Goal: Information Seeking & Learning: Learn about a topic

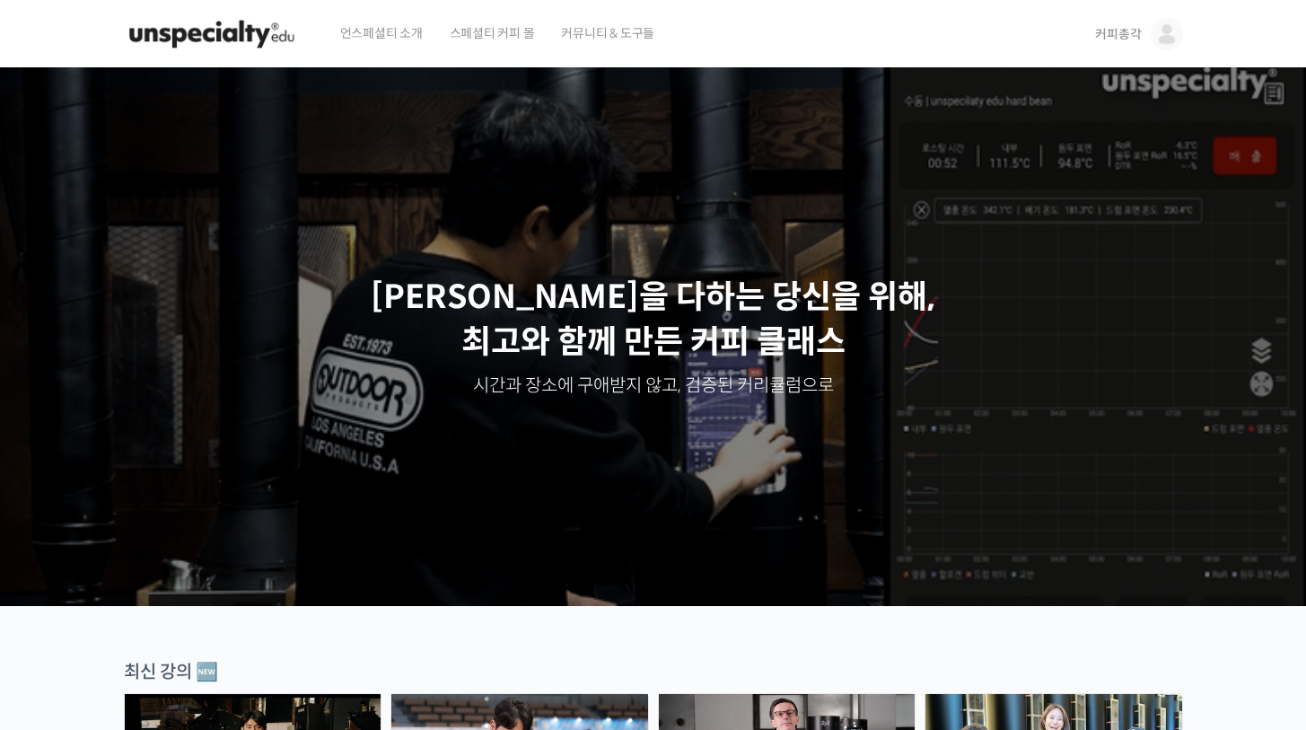
click at [1155, 36] on img at bounding box center [1167, 34] width 32 height 32
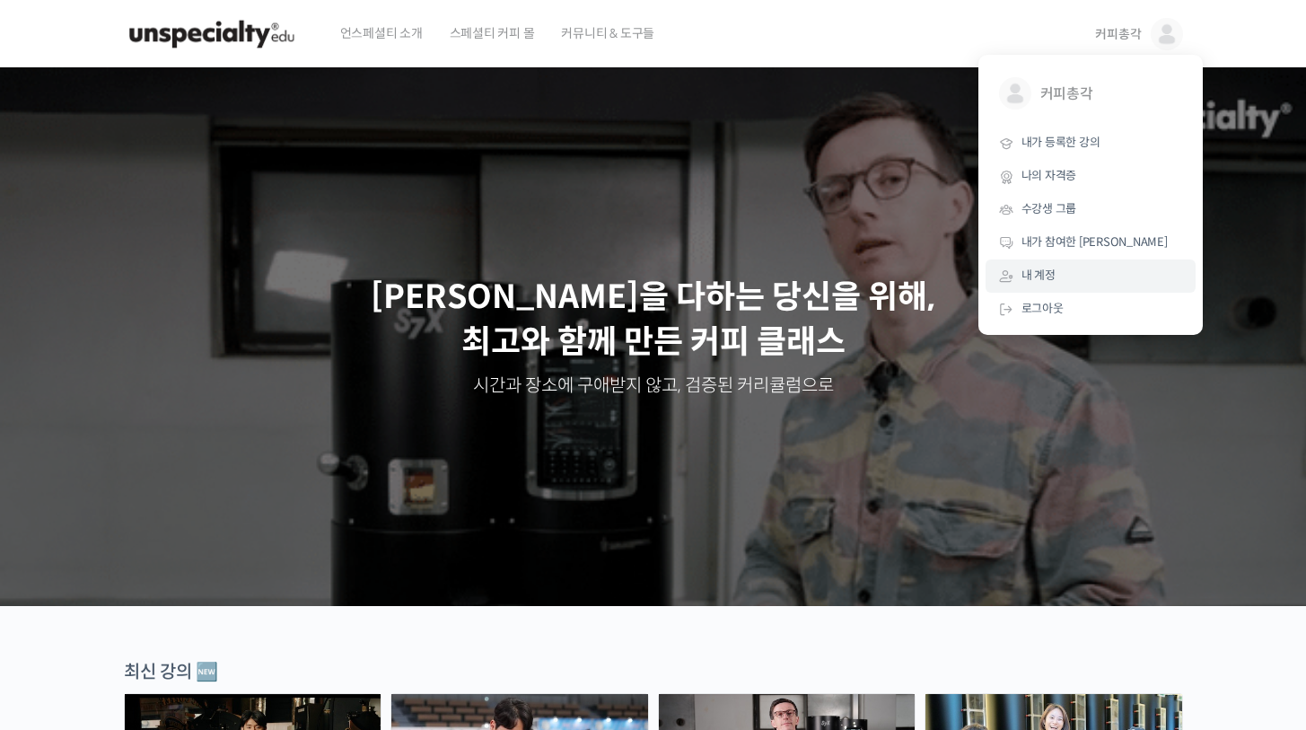
click at [1068, 266] on link "내 계정" at bounding box center [1091, 275] width 210 height 33
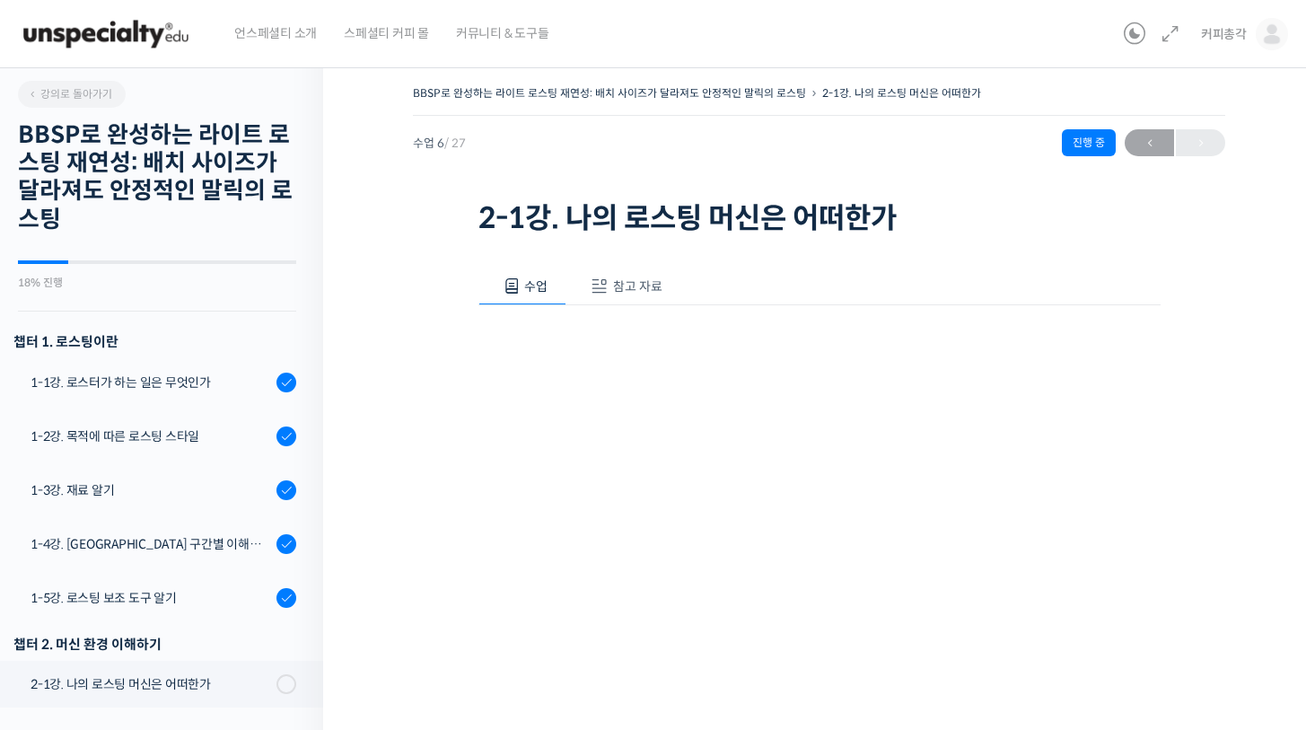
scroll to position [558, 0]
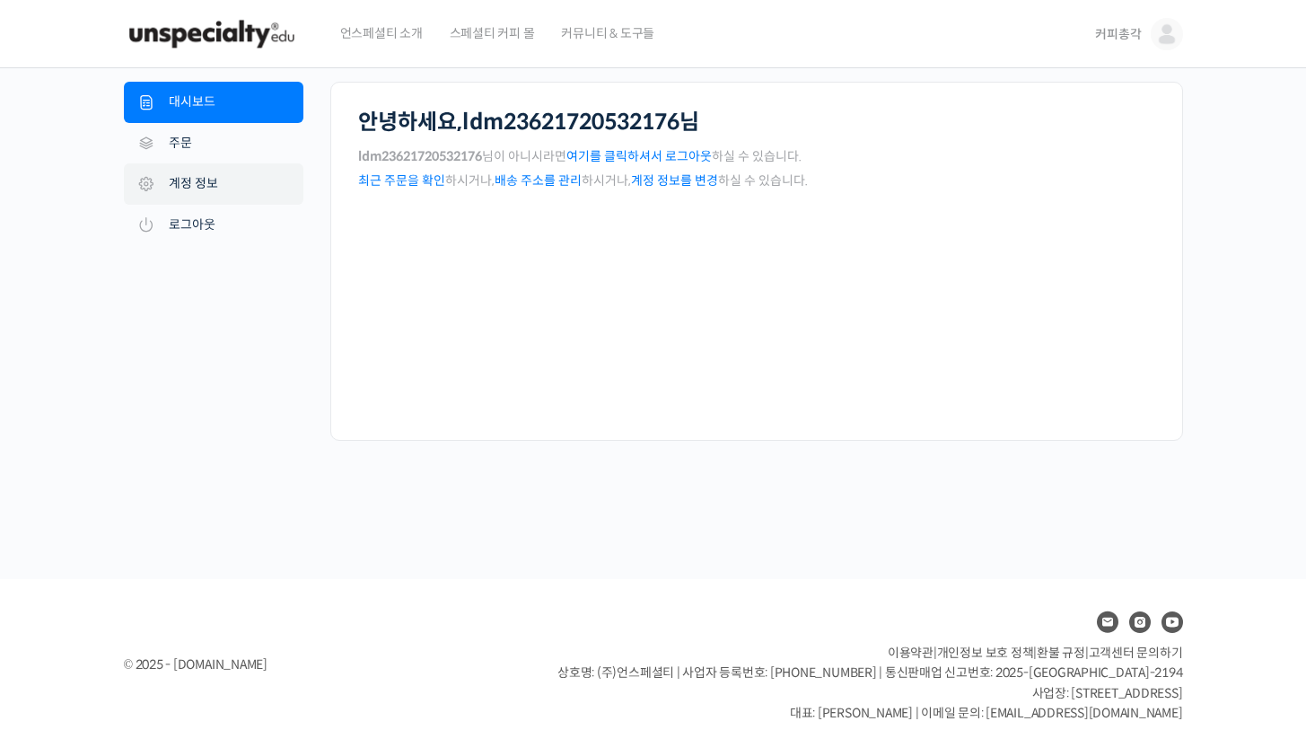
click at [165, 178] on link "계정 정보" at bounding box center [214, 183] width 180 height 41
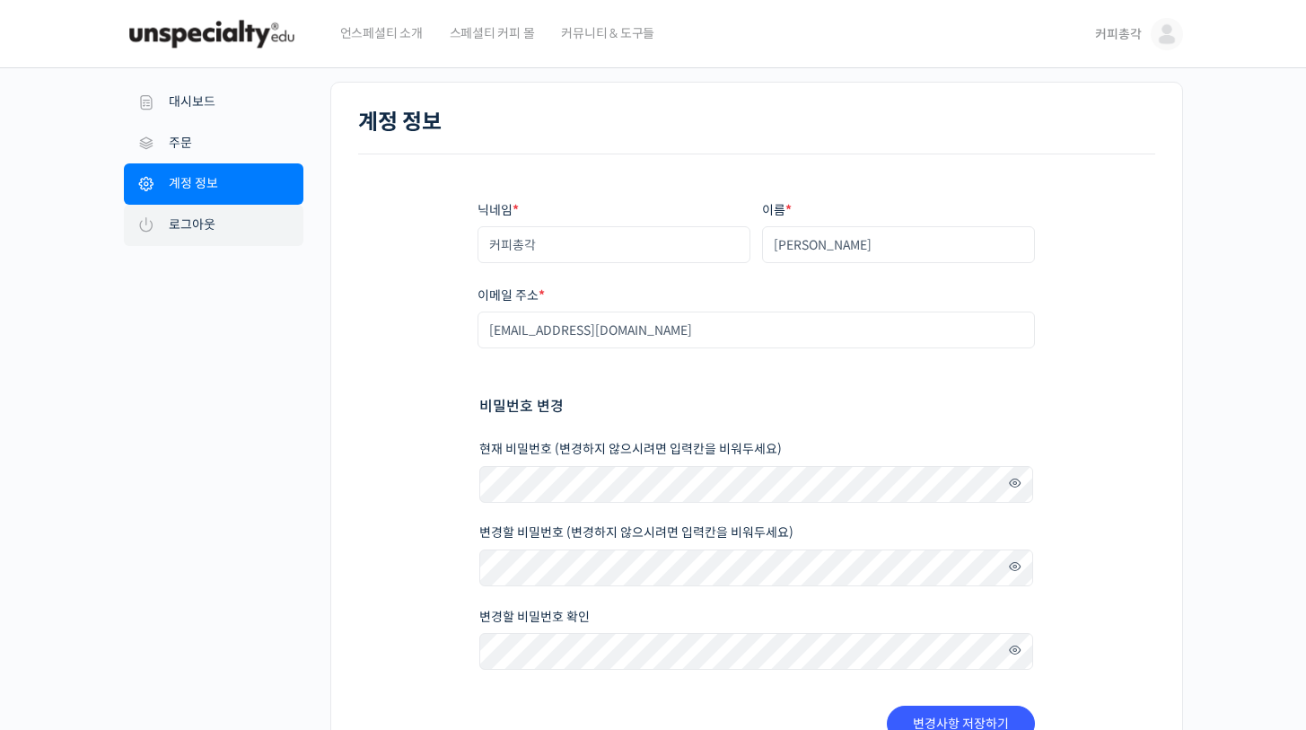
click at [198, 229] on link "로그아웃" at bounding box center [214, 225] width 180 height 41
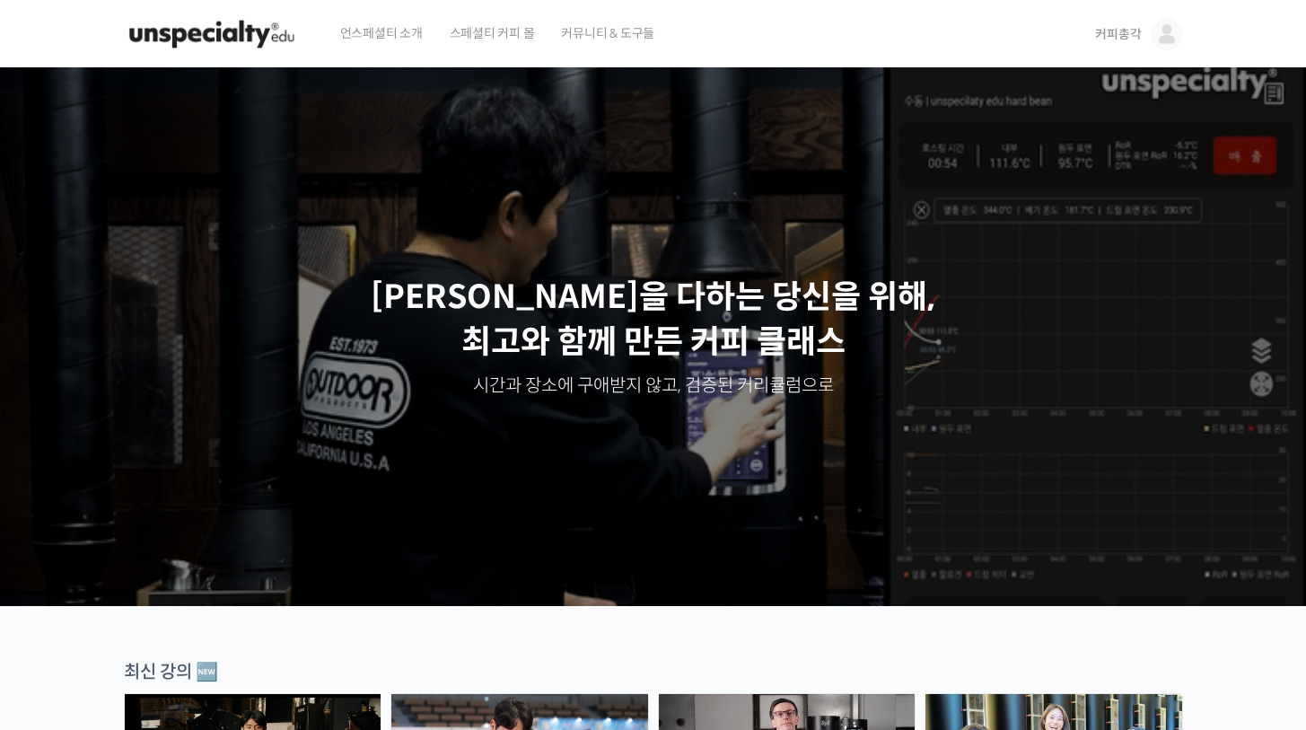
scroll to position [300, 0]
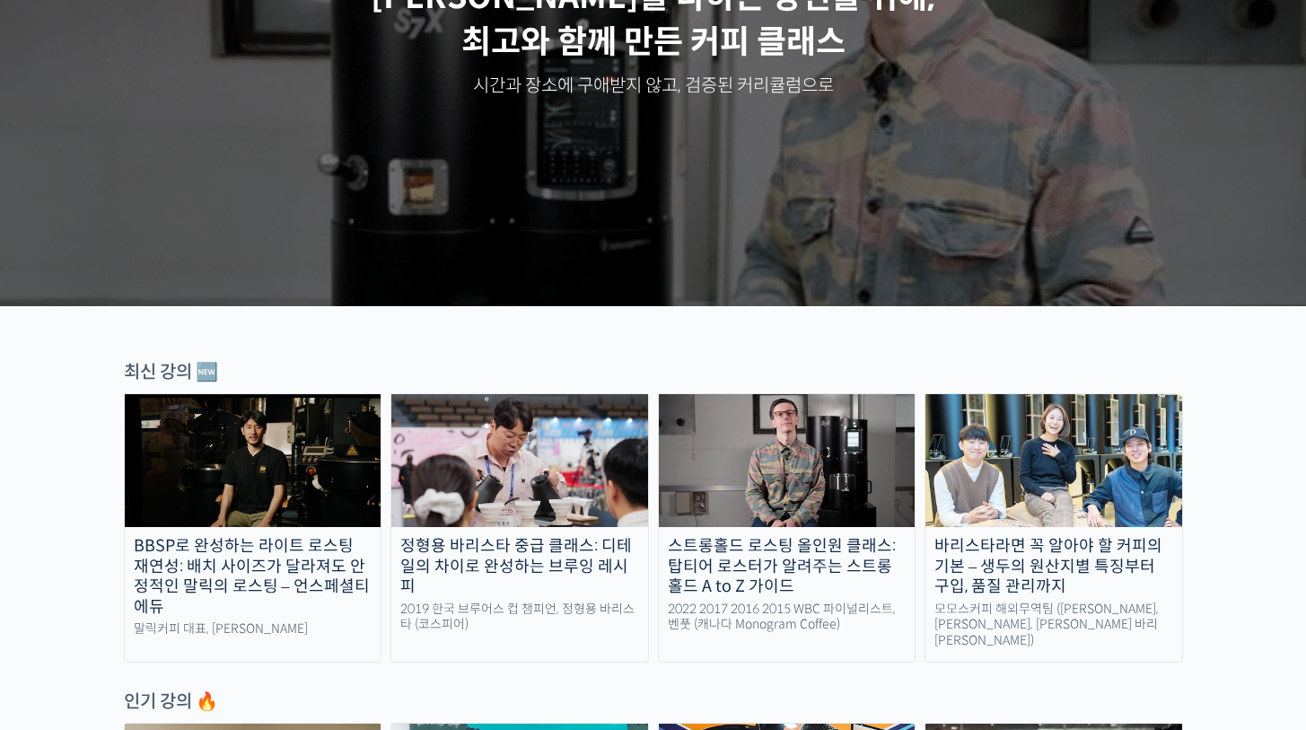
click at [277, 440] on img at bounding box center [253, 460] width 257 height 133
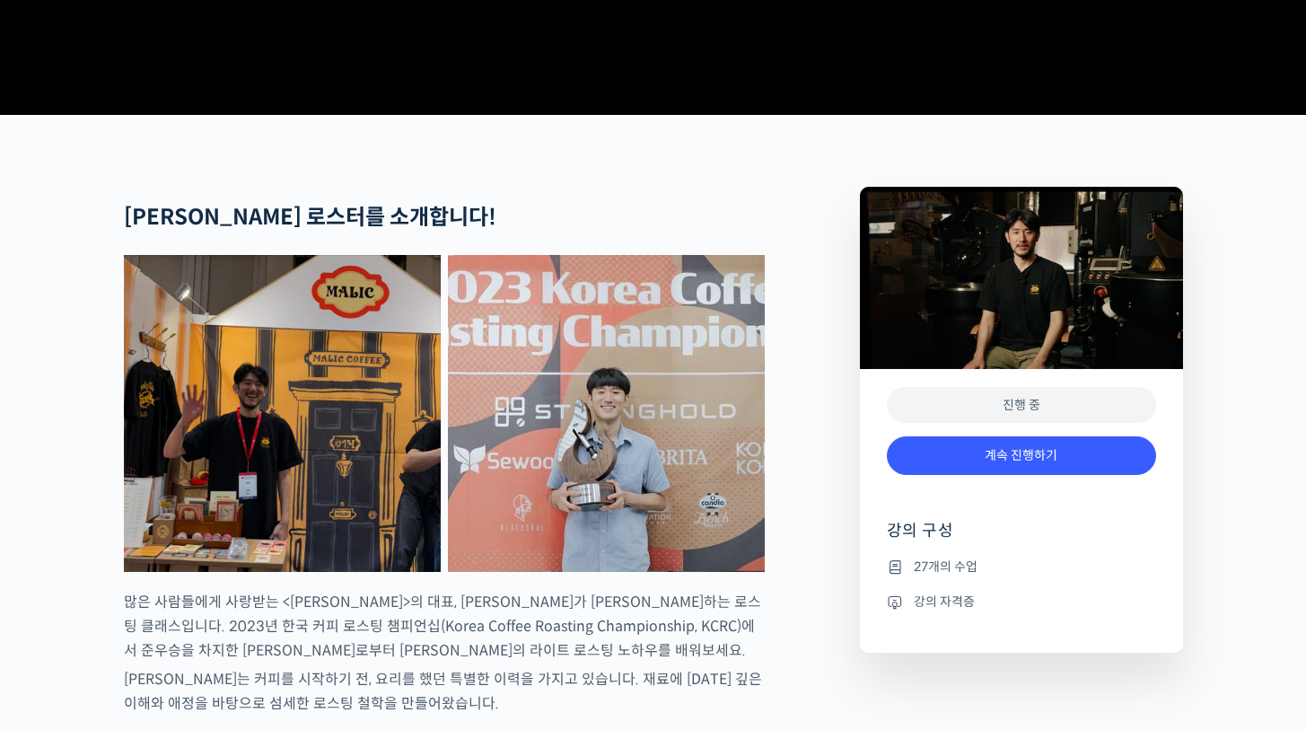
scroll to position [1025, 0]
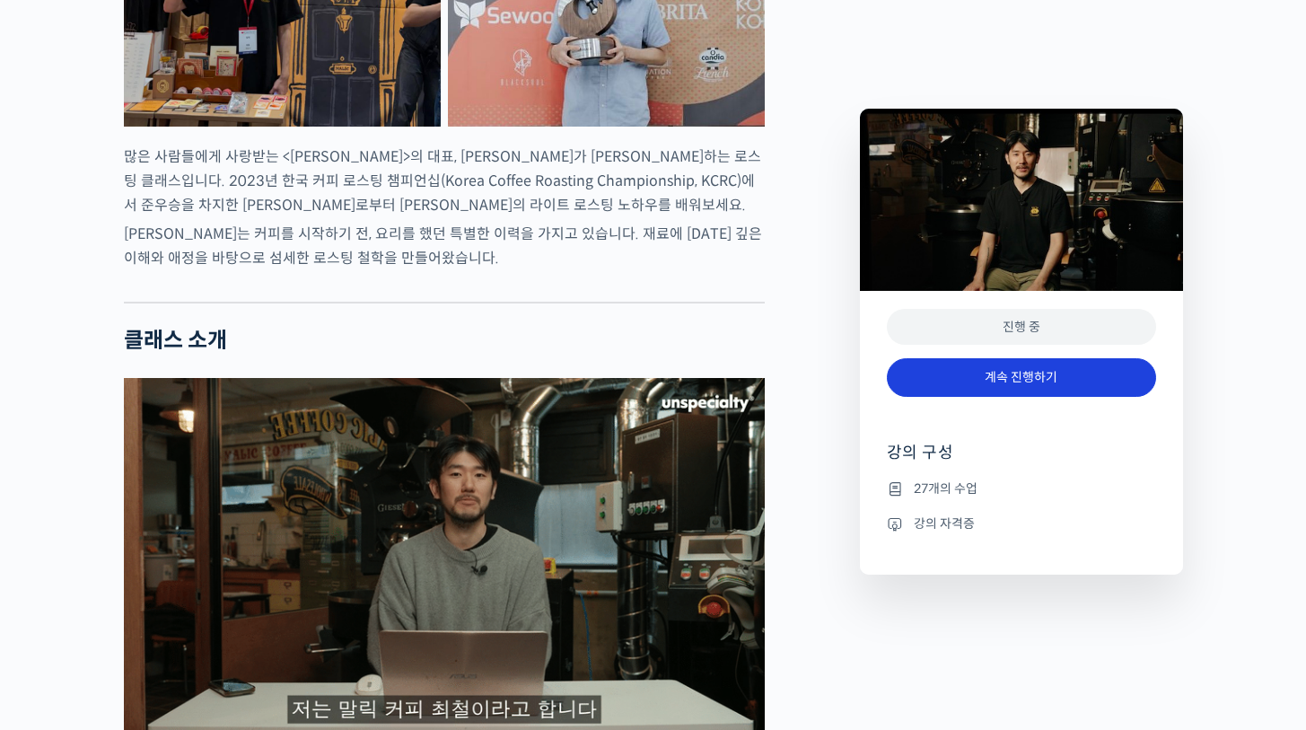
click at [975, 382] on link "계속 진행하기" at bounding box center [1021, 377] width 269 height 39
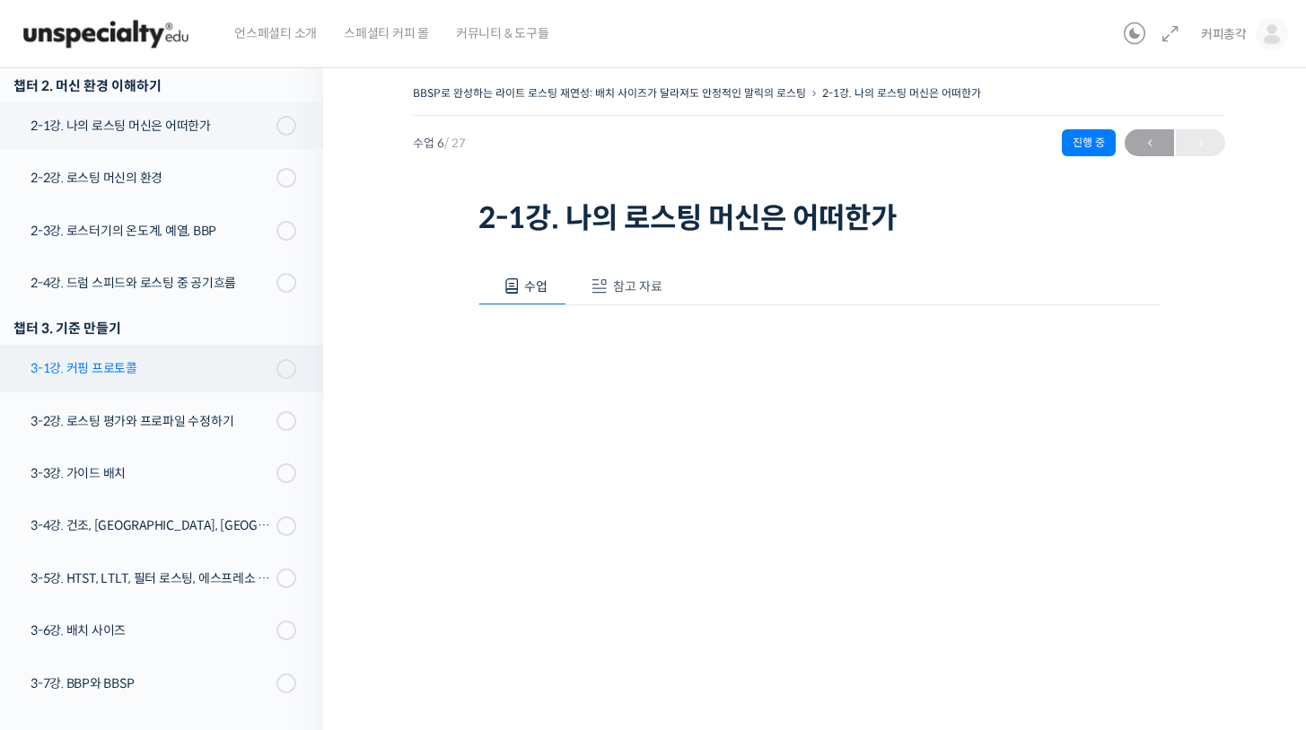
scroll to position [427, 0]
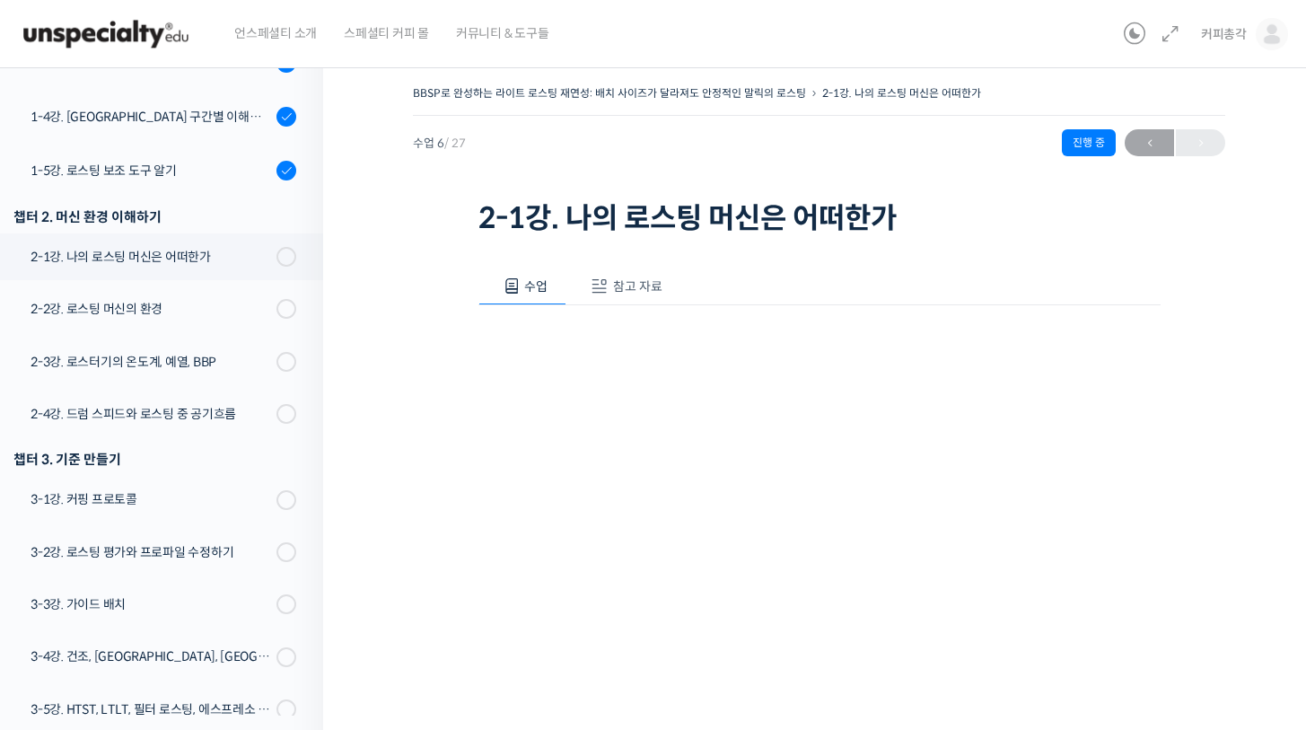
click at [630, 292] on span "참고 자료" at bounding box center [637, 286] width 49 height 16
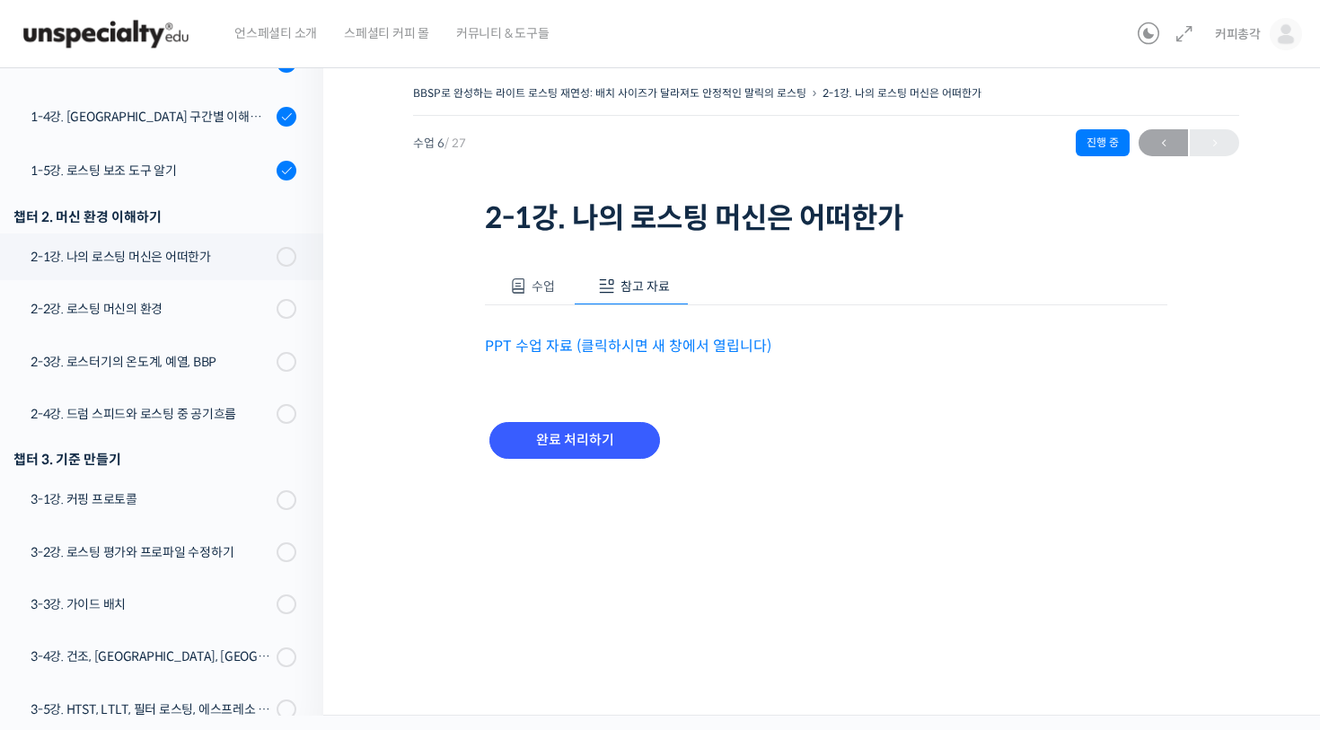
click at [593, 344] on link "PPT 수업 자료 (클릭하시면 새 창에서 열립니다)" at bounding box center [628, 346] width 286 height 19
click at [523, 285] on span at bounding box center [518, 286] width 18 height 18
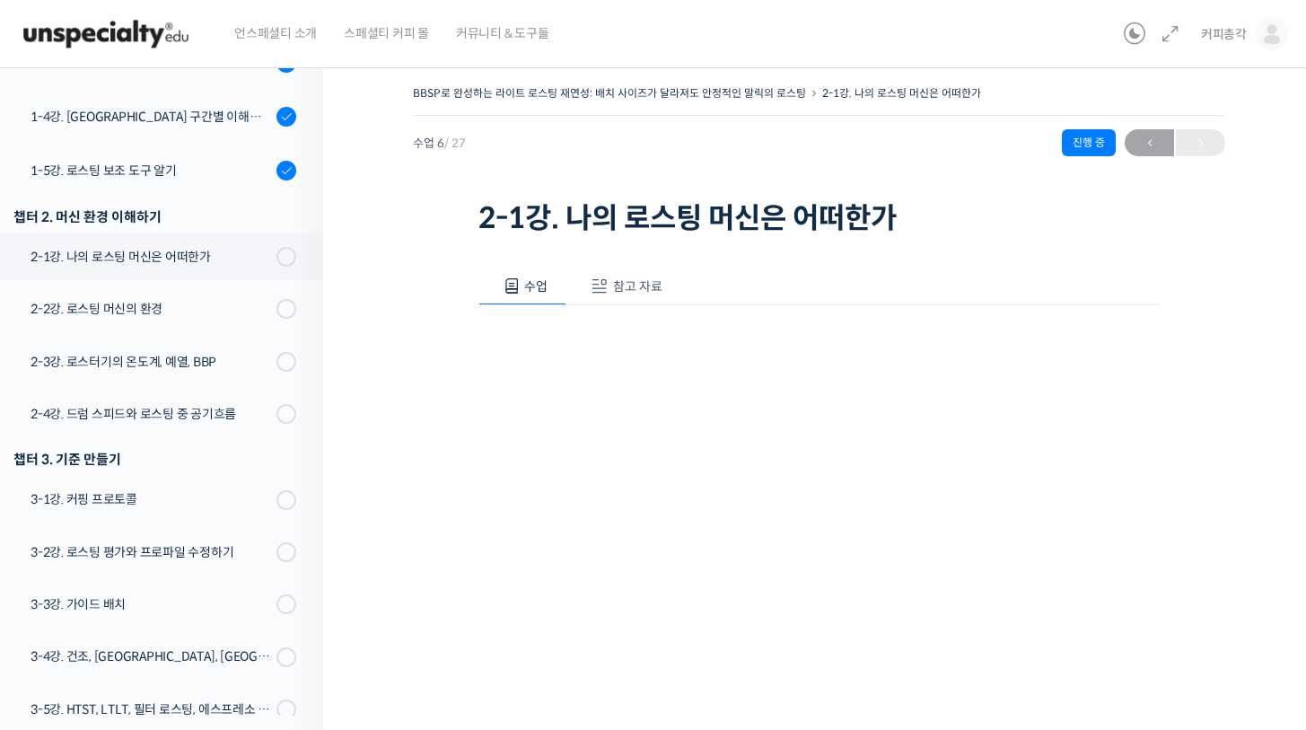
scroll to position [215, 0]
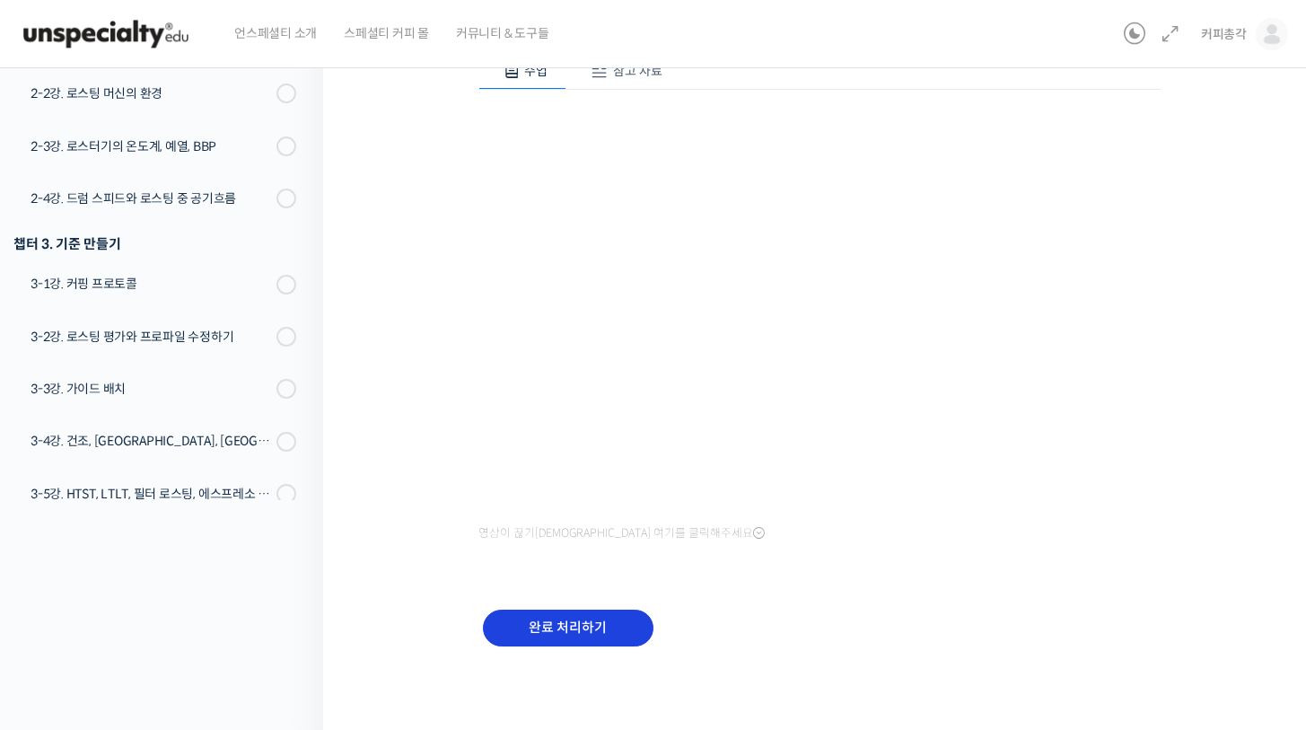
click at [605, 629] on input "완료 처리하기" at bounding box center [568, 628] width 171 height 37
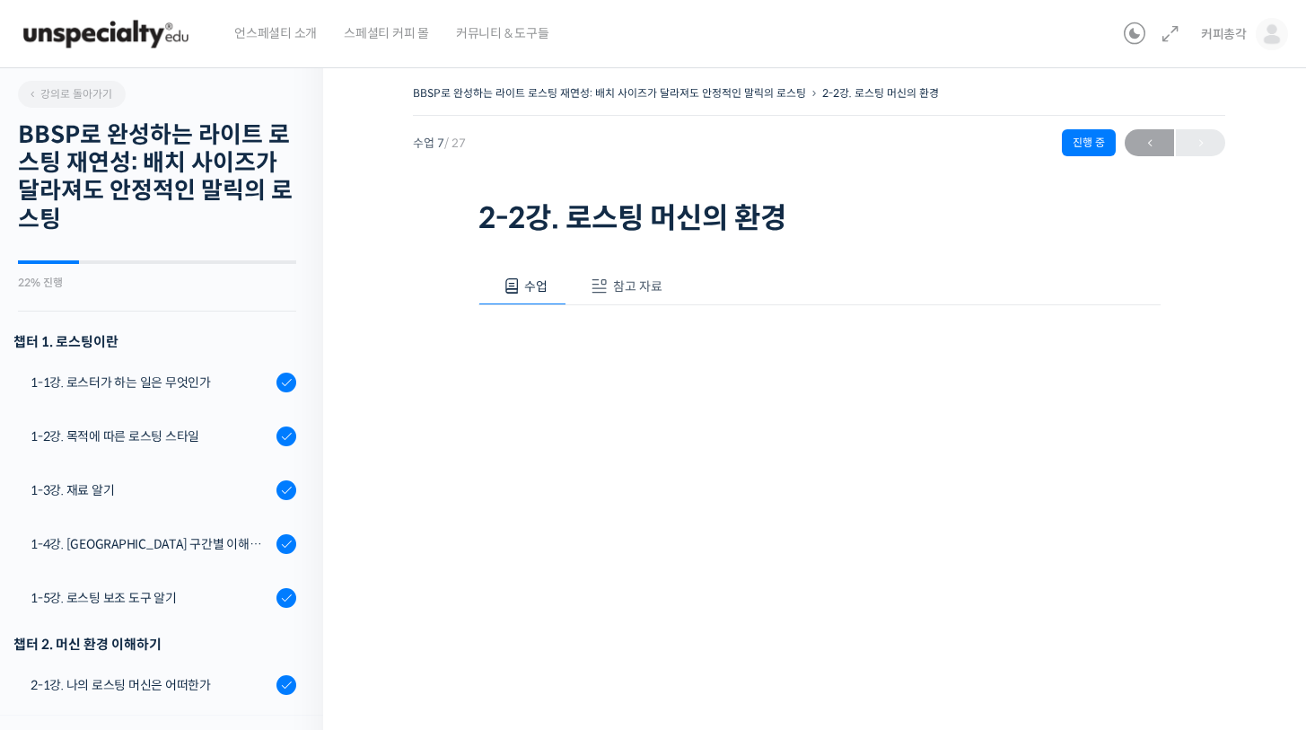
scroll to position [646, 0]
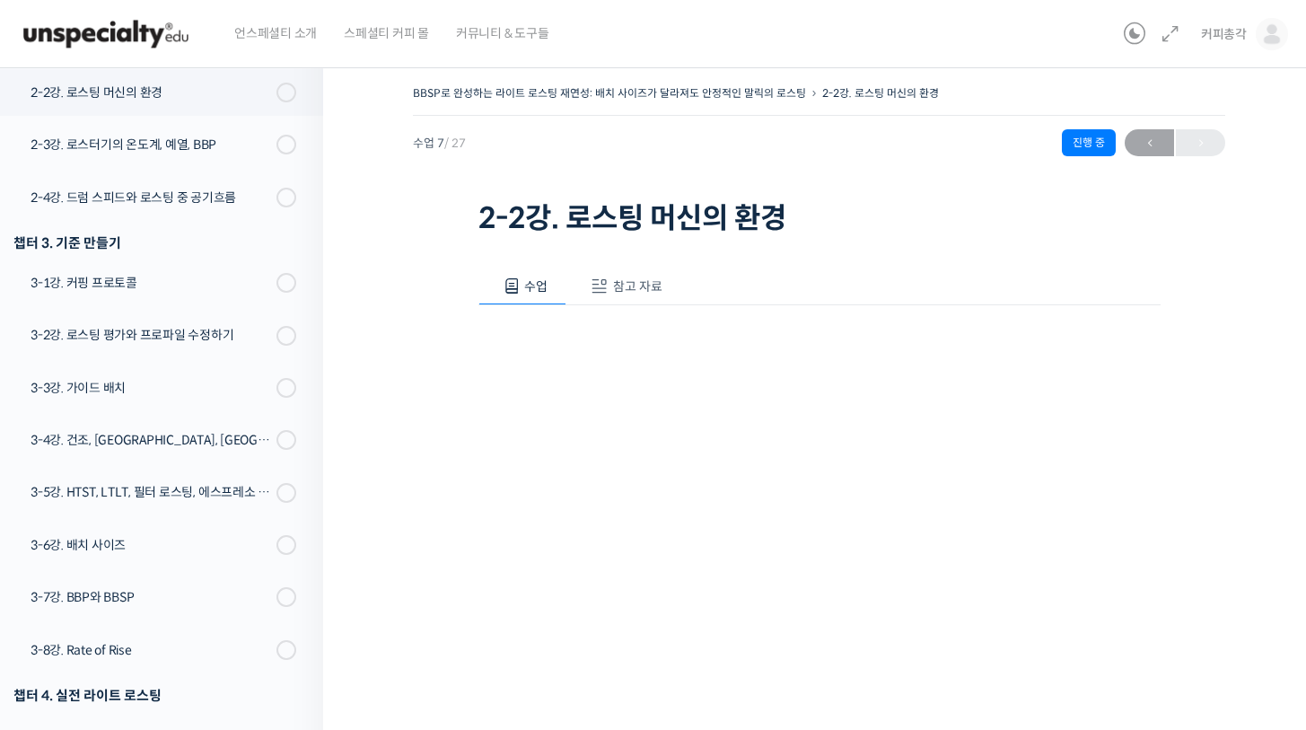
drag, startPoint x: 637, startPoint y: 288, endPoint x: 634, endPoint y: 310, distance: 21.8
click at [637, 287] on span "참고 자료" at bounding box center [637, 286] width 49 height 16
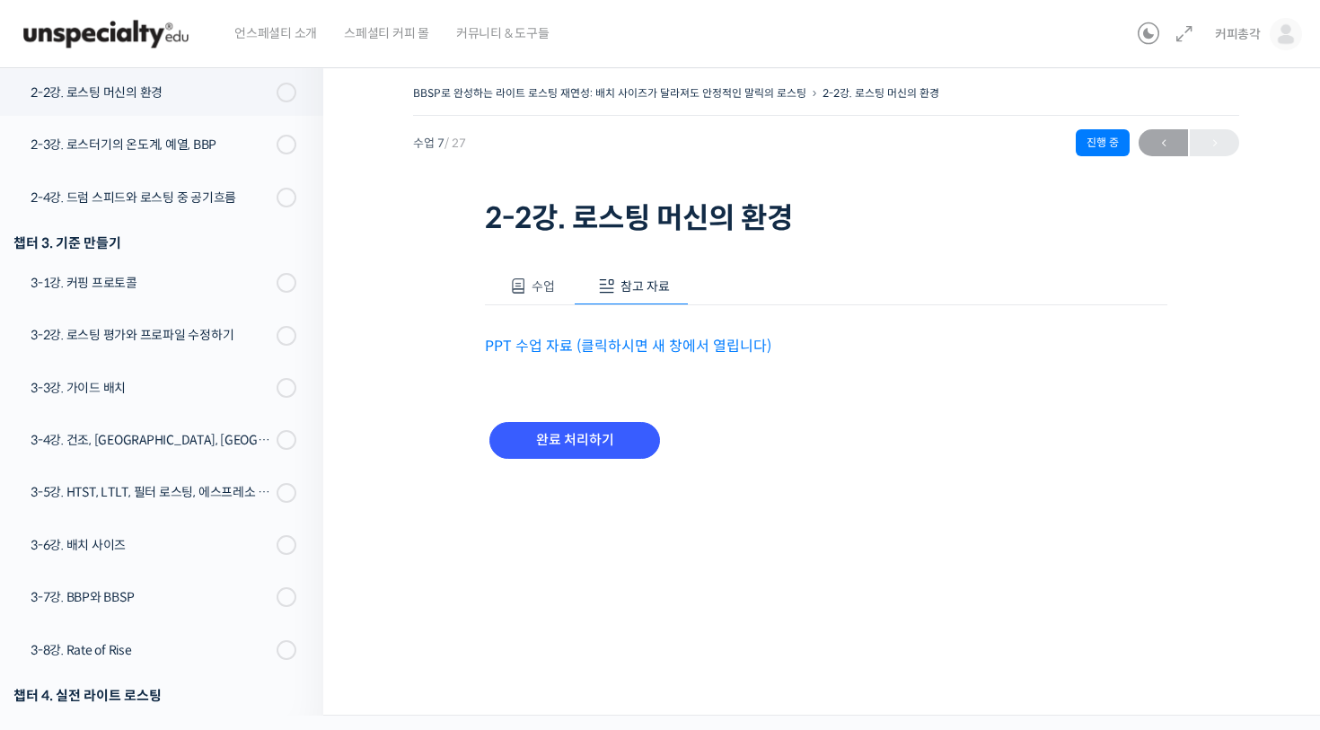
click at [622, 339] on link "PPT 수업 자료 (클릭하시면 새 창에서 열립니다)" at bounding box center [628, 346] width 286 height 19
click at [546, 290] on span "수업" at bounding box center [543, 286] width 23 height 16
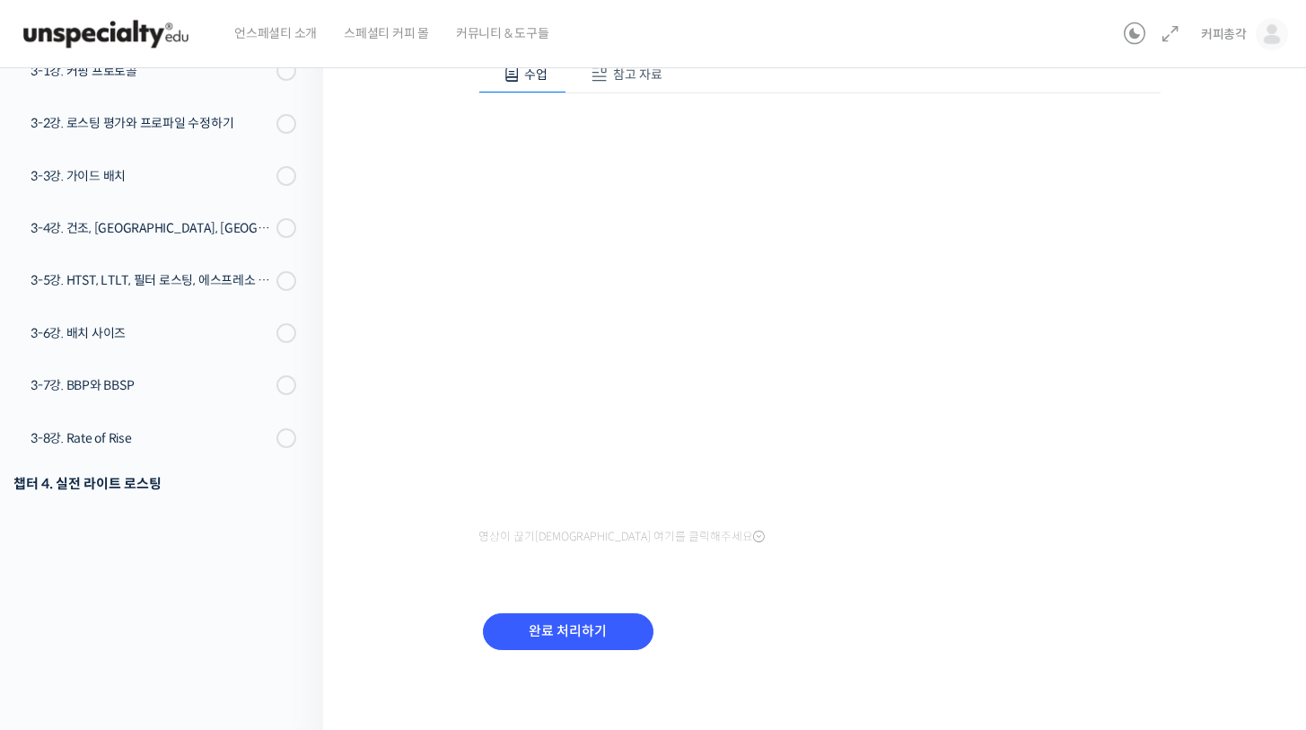
scroll to position [0, 0]
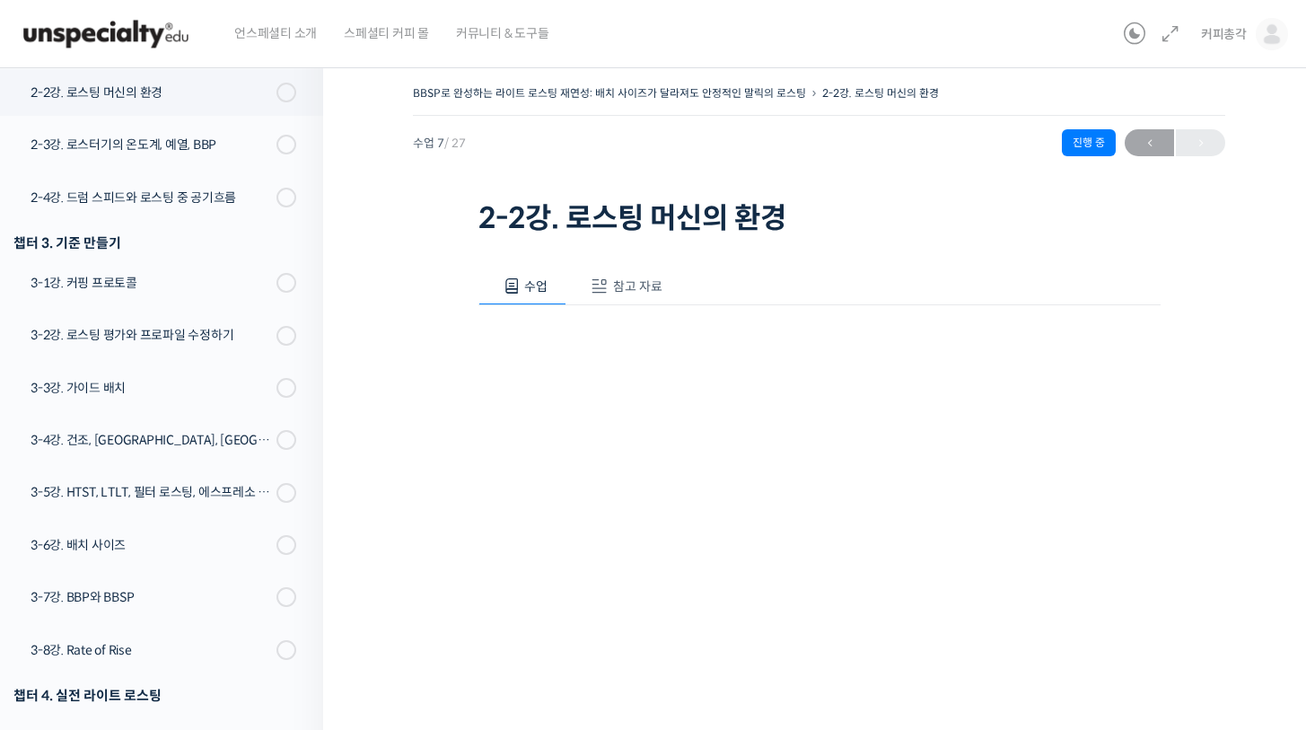
click at [622, 296] on button "참고 자료" at bounding box center [624, 287] width 115 height 38
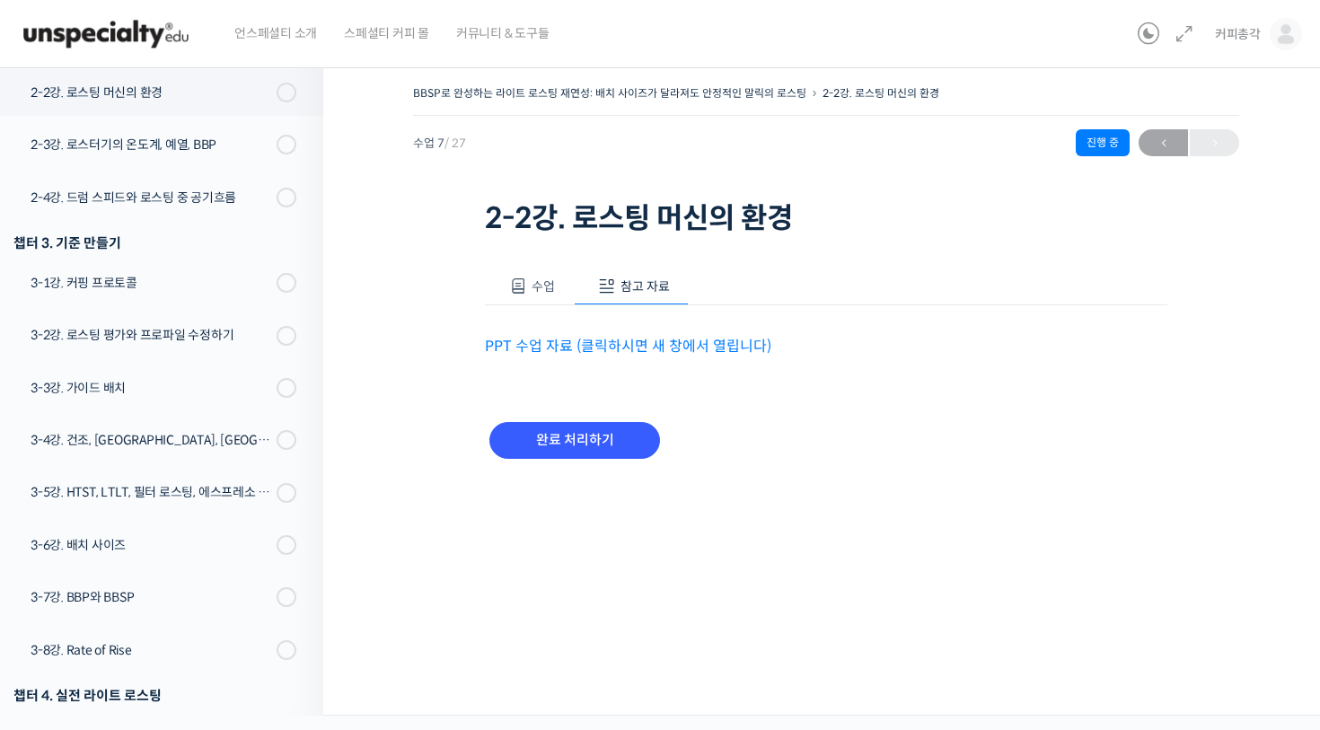
click at [611, 355] on p "PPT 수업 자료 (클릭하시면 새 창에서 열립니다)" at bounding box center [826, 346] width 682 height 24
click at [614, 352] on link "PPT 수업 자료 (클릭하시면 새 창에서 열립니다)" at bounding box center [628, 346] width 286 height 19
click at [534, 289] on span "수업" at bounding box center [543, 286] width 23 height 16
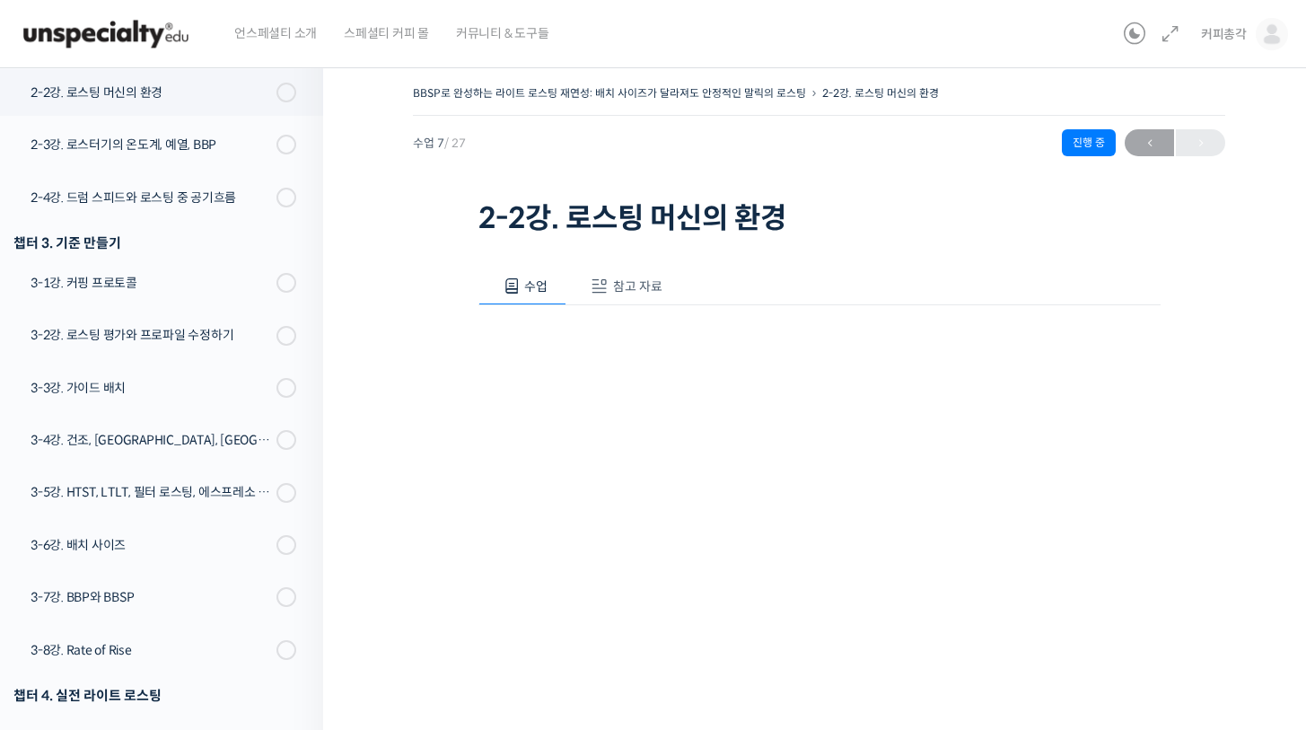
scroll to position [215, 0]
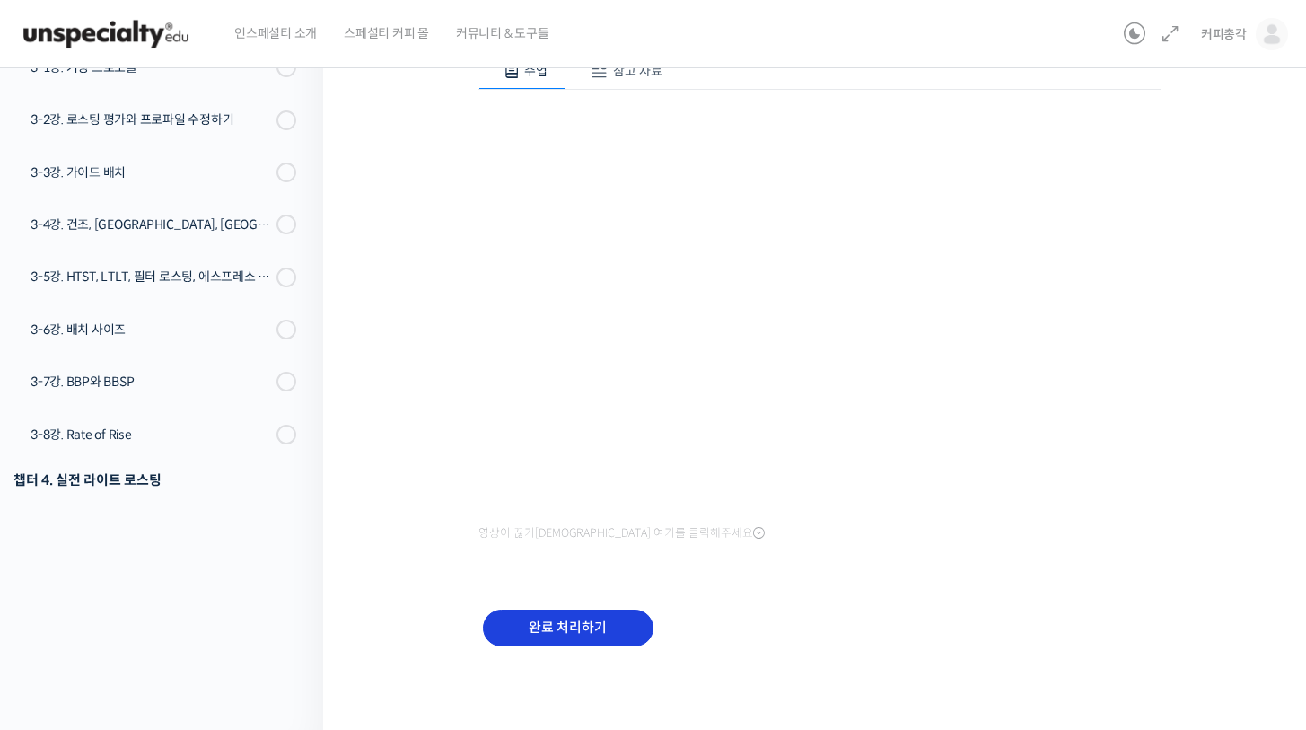
click at [637, 630] on input "완료 처리하기" at bounding box center [568, 628] width 171 height 37
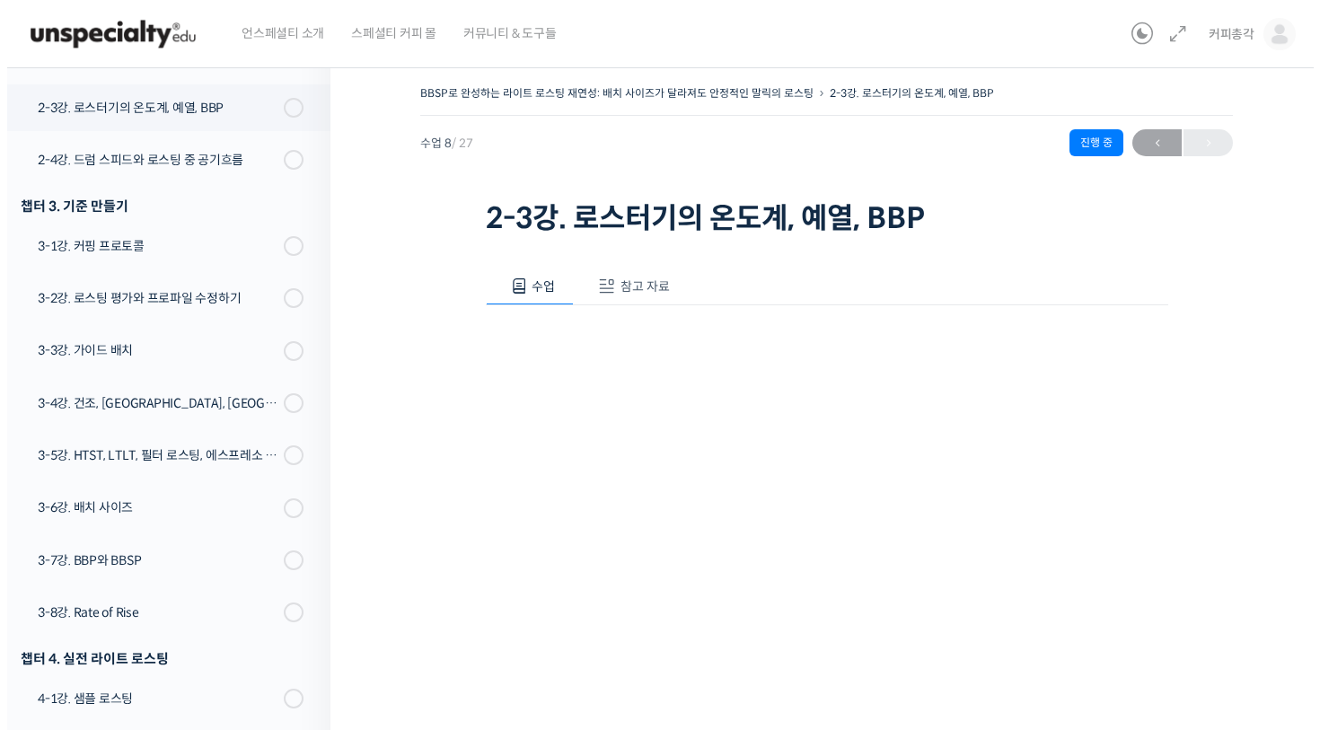
scroll to position [699, 0]
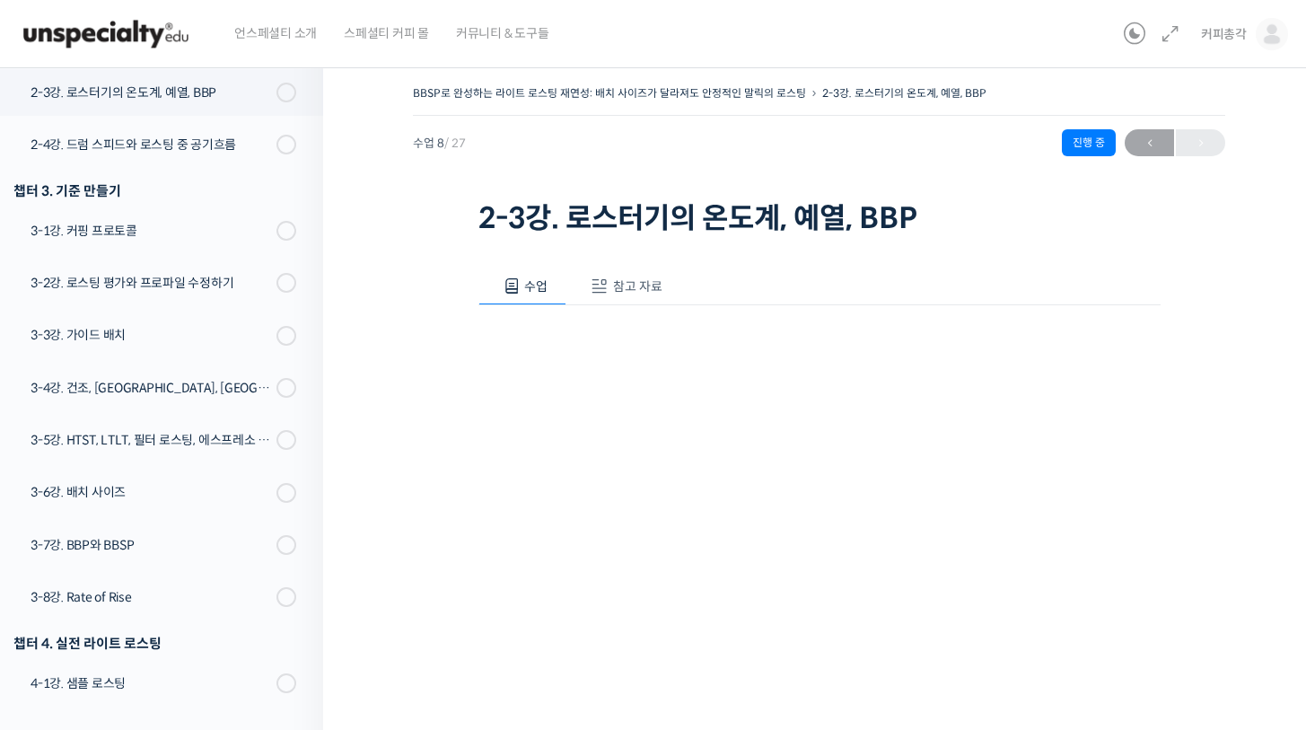
click at [639, 278] on span "참고 자료" at bounding box center [637, 286] width 49 height 16
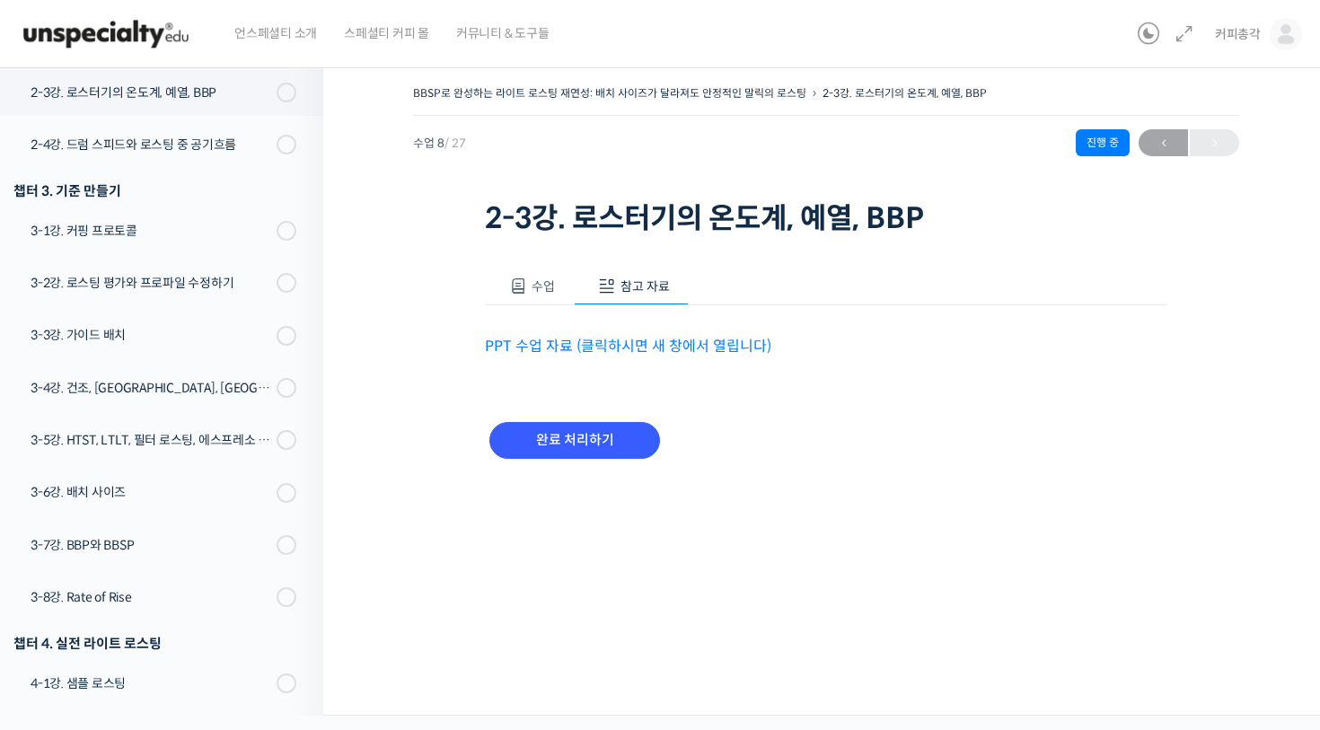
click at [611, 338] on link "PPT 수업 자료 (클릭하시면 새 창에서 열립니다)" at bounding box center [628, 346] width 286 height 19
